Goal: Task Accomplishment & Management: Manage account settings

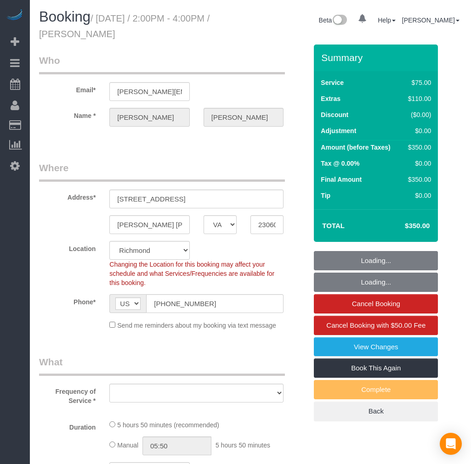
select select "VA"
select select "string:fspay-3e28f464-f973-4d6b-b68e-d16b2267c48c"
select select "number:3"
select select "number:41"
select select "object:11247"
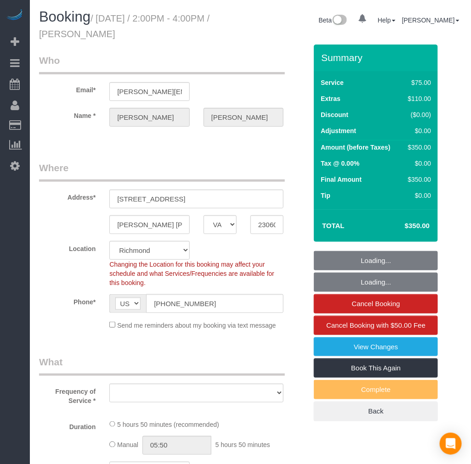
select select "spot49"
select select "object:11447"
select select "1501"
select select "2"
select select "1"
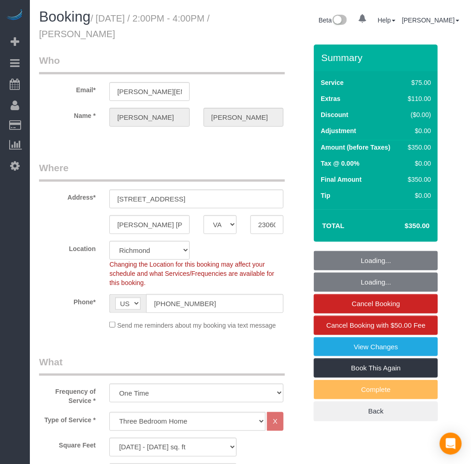
select select "1501"
select select "2"
select select "1"
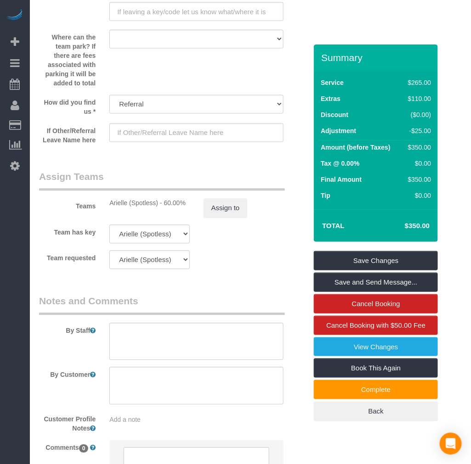
scroll to position [1275, 0]
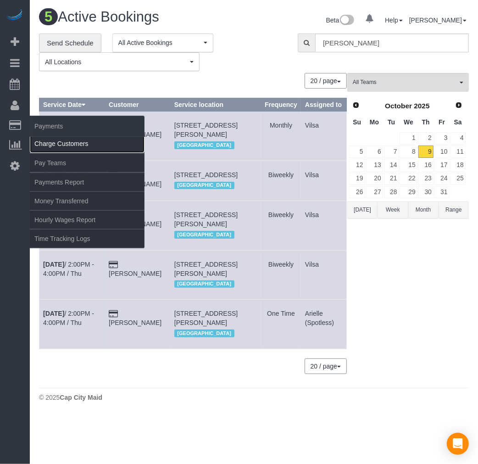
click at [46, 141] on link "Charge Customers" at bounding box center [87, 144] width 115 height 18
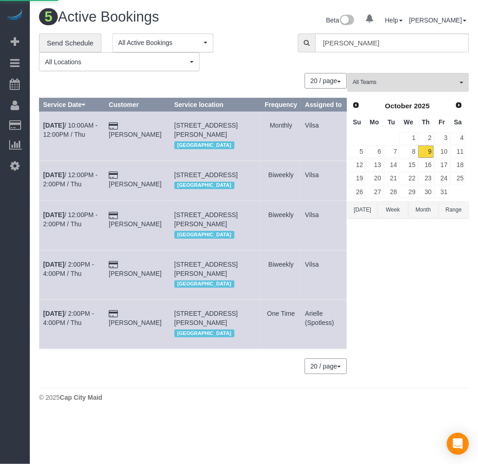
select select
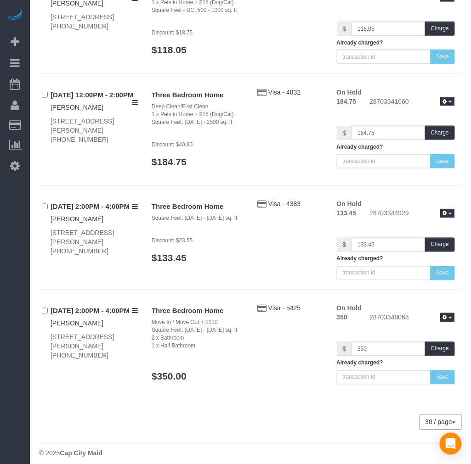
scroll to position [264, 0]
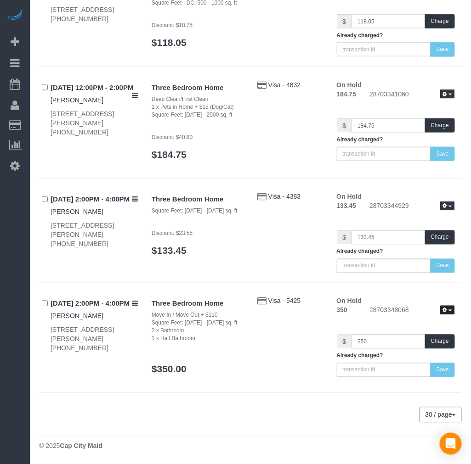
click at [452, 312] on button "button" at bounding box center [447, 311] width 15 height 10
click at [413, 325] on link "Release Hold" at bounding box center [418, 326] width 73 height 12
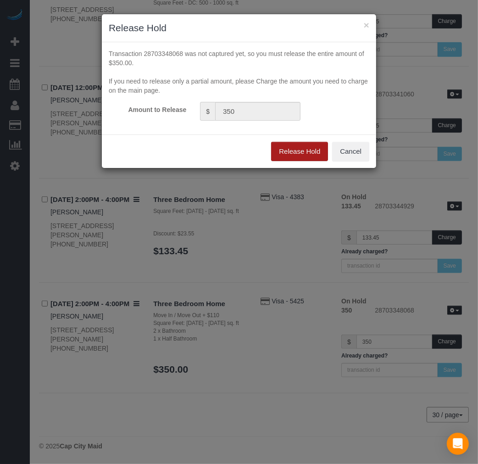
click at [292, 145] on button "Release Hold" at bounding box center [299, 151] width 57 height 19
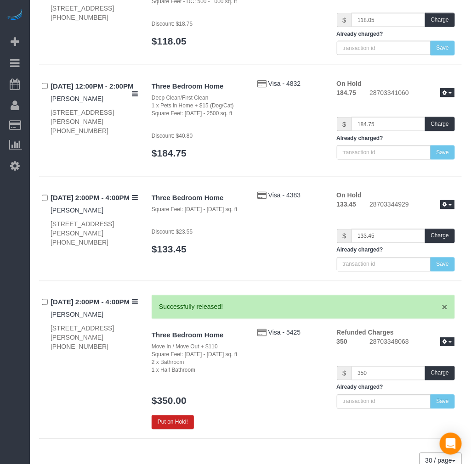
click at [447, 308] on link "×" at bounding box center [445, 308] width 6 height 10
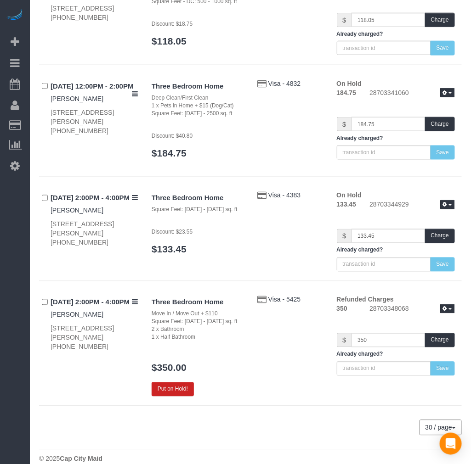
click at [60, 301] on h4 "[DATE] 2:00PM - 4:00PM" at bounding box center [94, 303] width 87 height 8
click at [56, 307] on h4 "[DATE] 2:00PM - 4:00PM" at bounding box center [94, 303] width 87 height 8
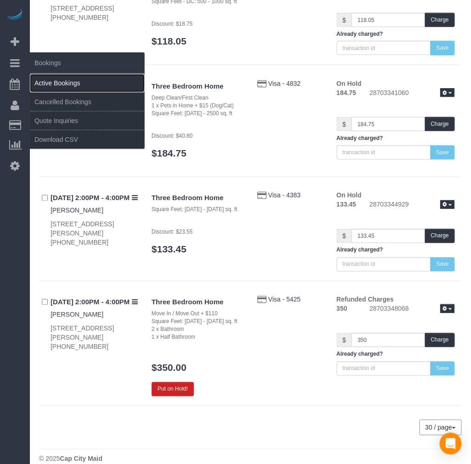
click at [51, 84] on link "Active Bookings" at bounding box center [87, 83] width 115 height 18
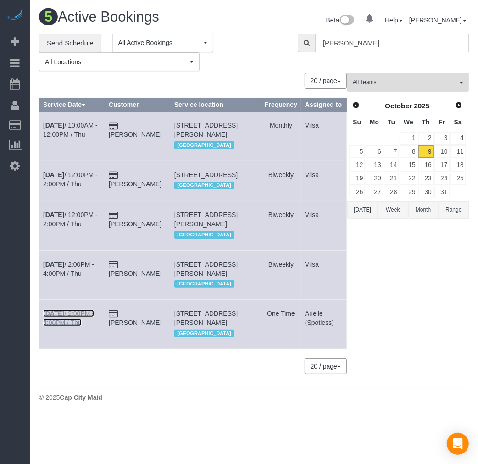
click at [54, 317] on b "[DATE]" at bounding box center [53, 313] width 21 height 7
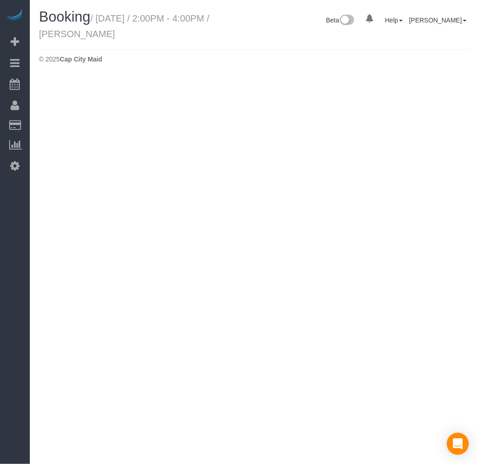
select select "VA"
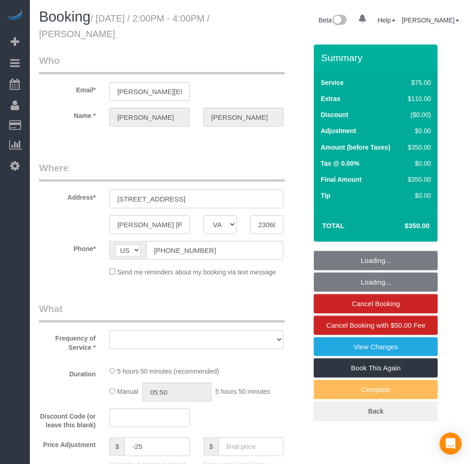
select select "object:12785"
select select "number:3"
select select "number:41"
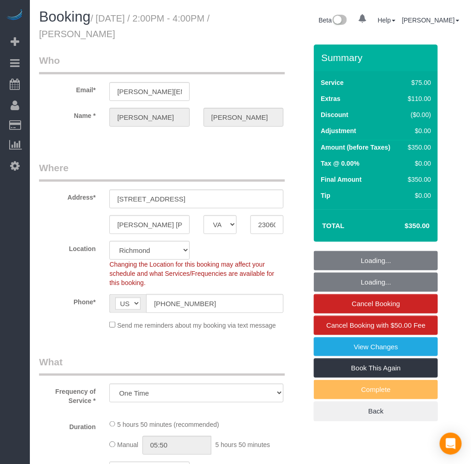
select select "object:12790"
select select "string:fspay-3e28f464-f973-4d6b-b68e-d16b2267c48c"
select select "spot63"
select select "1501"
select select "2"
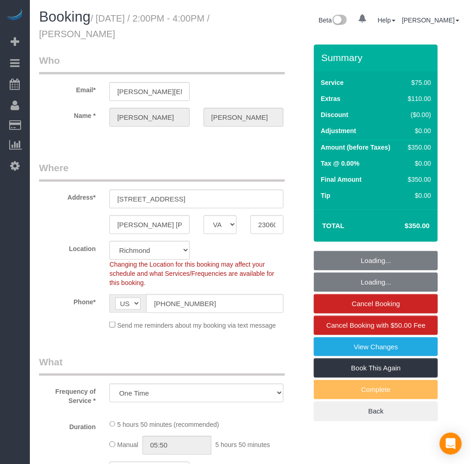
select select "1"
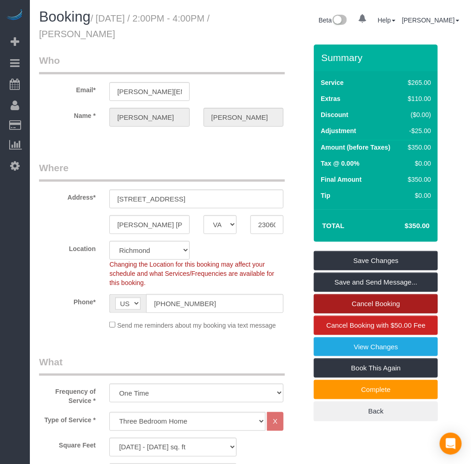
click at [365, 305] on link "Cancel Booking" at bounding box center [376, 303] width 124 height 19
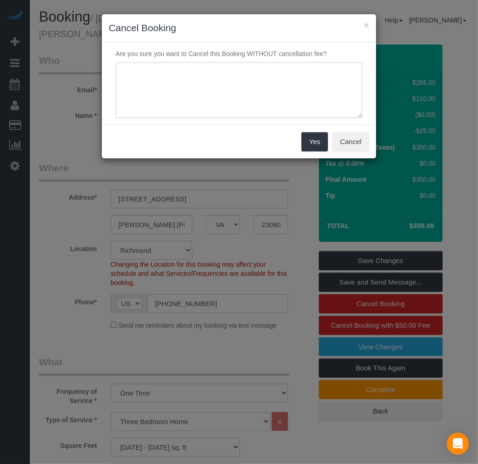
click at [178, 88] on textarea at bounding box center [239, 90] width 247 height 56
type textarea "Cleaner can't do it at the arrival window at the last minute"
click at [315, 146] on button "Yes" at bounding box center [315, 141] width 27 height 19
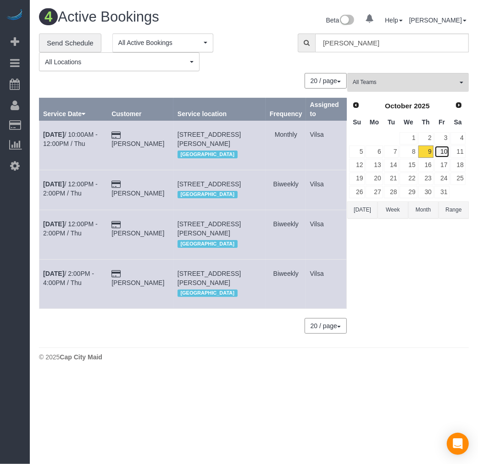
click at [443, 150] on link "10" at bounding box center [442, 152] width 15 height 12
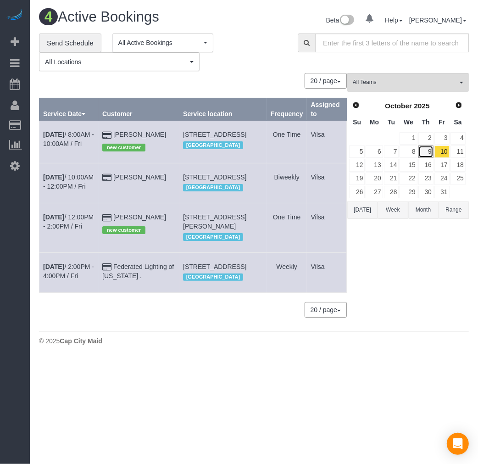
click at [427, 154] on link "9" at bounding box center [426, 152] width 15 height 12
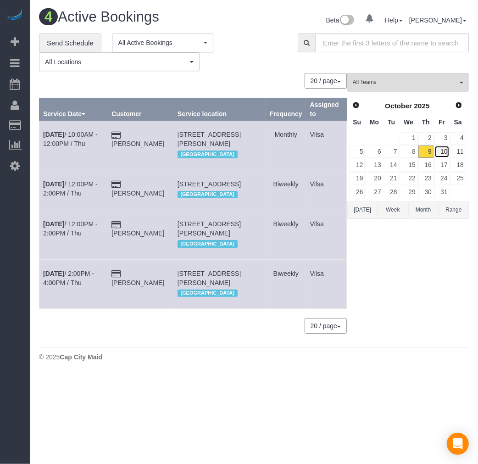
click at [443, 152] on link "10" at bounding box center [442, 152] width 15 height 12
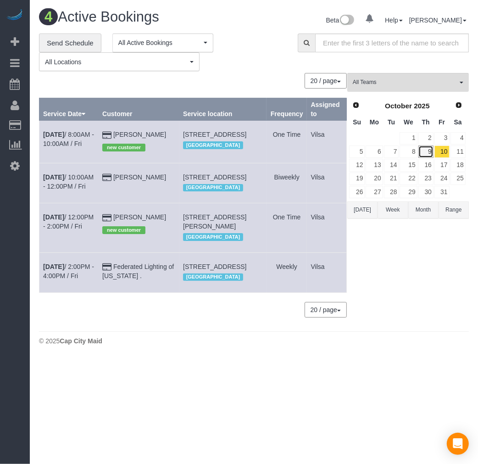
click at [425, 152] on link "9" at bounding box center [426, 152] width 15 height 12
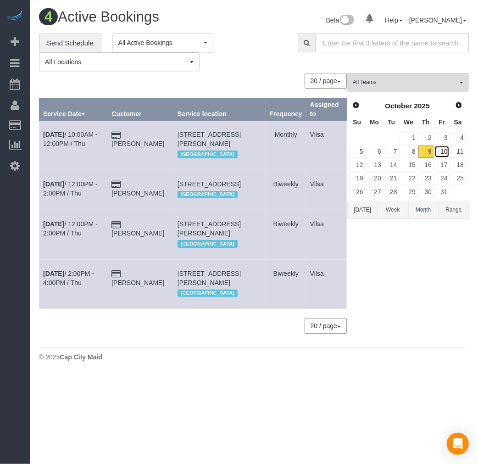
click at [439, 149] on link "10" at bounding box center [442, 152] width 15 height 12
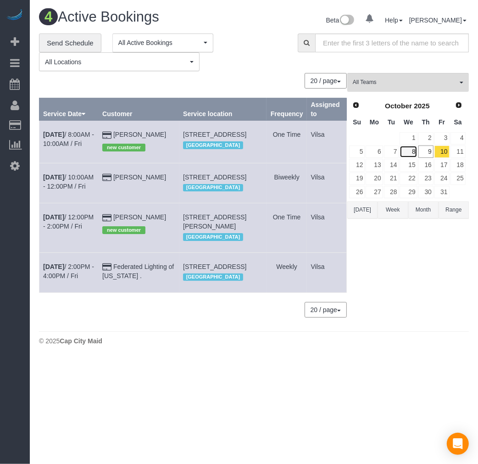
click at [412, 152] on link "8" at bounding box center [408, 152] width 17 height 12
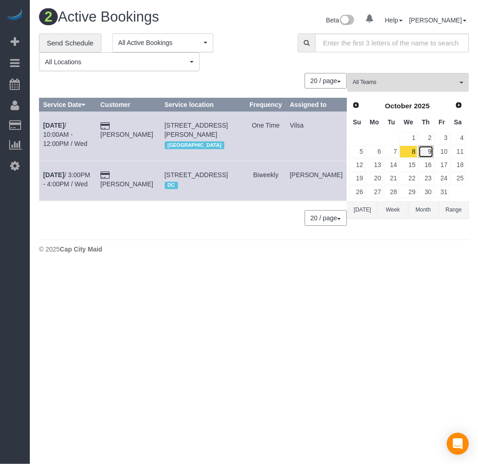
click at [427, 152] on link "9" at bounding box center [426, 152] width 15 height 12
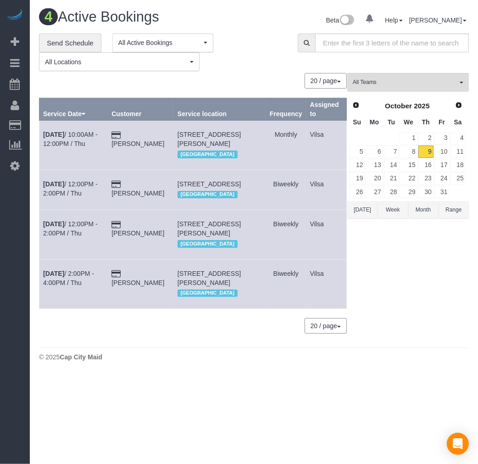
drag, startPoint x: 180, startPoint y: 188, endPoint x: 246, endPoint y: 204, distance: 68.4
click at [246, 204] on tr "[DATE] 12:00PM - 2:00PM / Thu [PERSON_NAME] [STREET_ADDRESS] [GEOGRAPHIC_DATA] …" at bounding box center [193, 190] width 308 height 40
copy tr "[STREET_ADDRESS]"
drag, startPoint x: 182, startPoint y: 289, endPoint x: 249, endPoint y: 305, distance: 69.3
click at [249, 305] on td "[STREET_ADDRESS][PERSON_NAME] [GEOGRAPHIC_DATA]" at bounding box center [220, 283] width 92 height 49
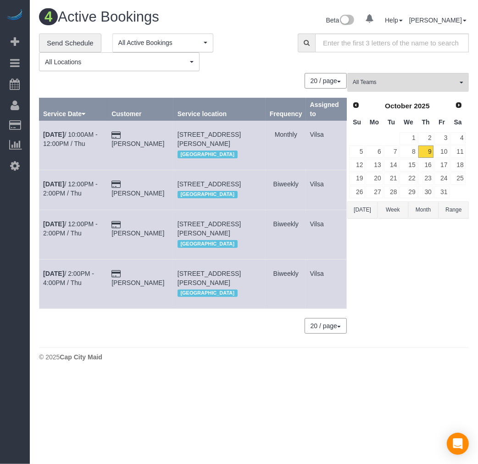
copy span "[STREET_ADDRESS][PERSON_NAME]"
click at [441, 153] on link "10" at bounding box center [442, 152] width 15 height 12
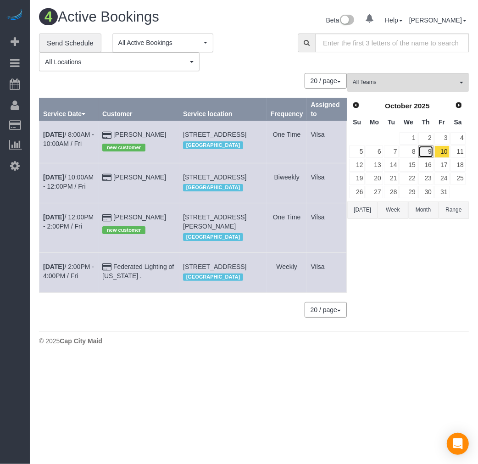
click at [425, 155] on link "9" at bounding box center [426, 152] width 15 height 12
